Goal: Transaction & Acquisition: Purchase product/service

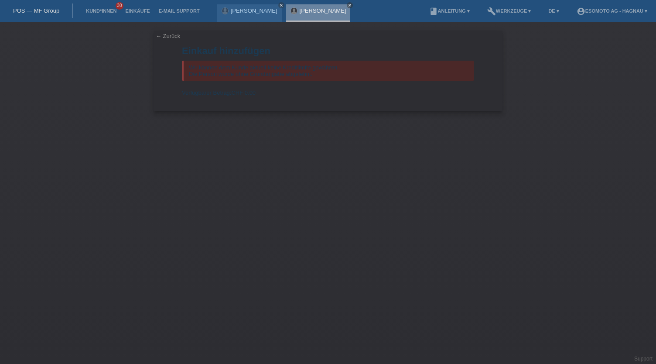
click at [327, 10] on link "[PERSON_NAME]" at bounding box center [323, 10] width 47 height 7
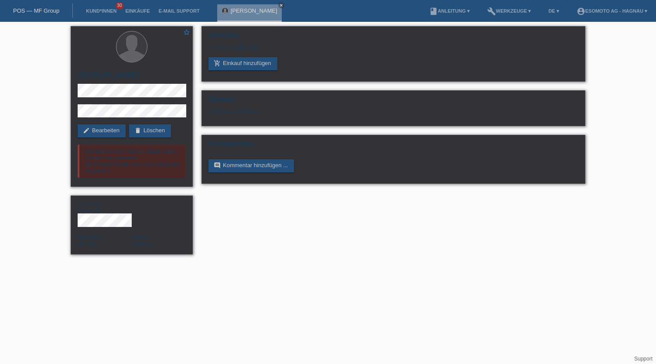
drag, startPoint x: 255, startPoint y: 11, endPoint x: 203, endPoint y: 7, distance: 51.6
click at [255, 11] on link "[PERSON_NAME]" at bounding box center [254, 10] width 47 height 7
click at [124, 166] on div "Wir können dem Kunde aktuell keine Kreditlimite gewähren. Die Person wurde ohne…" at bounding box center [132, 160] width 108 height 33
click at [409, 63] on div "add_shopping_cart Einkauf hinzufügen" at bounding box center [394, 63] width 370 height 13
